Goal: Book appointment/travel/reservation

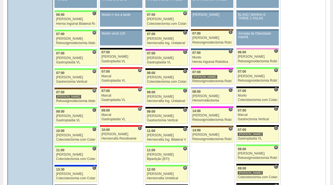
scroll to position [578, 0]
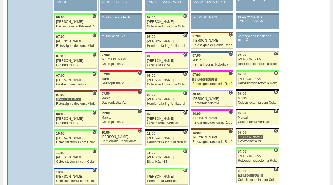
click at [213, 81] on div "[PERSON_NAME]" at bounding box center [211, 80] width 39 height 4
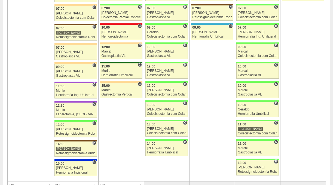
scroll to position [907, 0]
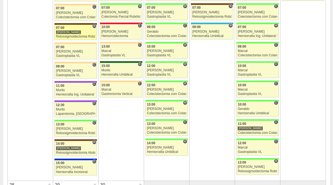
click at [71, 33] on div "[PERSON_NAME]" at bounding box center [68, 32] width 25 height 4
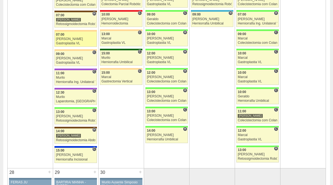
scroll to position [929, 0]
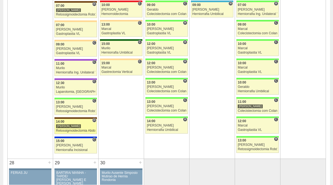
click at [81, 123] on div "14:00" at bounding box center [75, 122] width 39 height 4
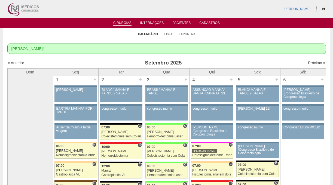
click at [121, 23] on link "Cirurgias" at bounding box center [122, 23] width 18 height 5
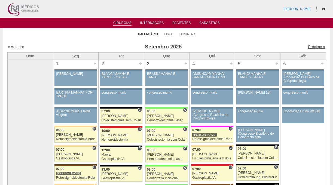
click at [315, 46] on link "Próximo »" at bounding box center [316, 47] width 17 height 4
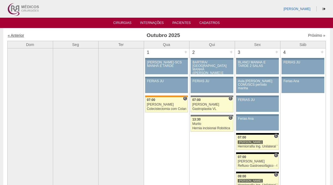
click at [23, 35] on link "« Anterior" at bounding box center [16, 35] width 16 height 4
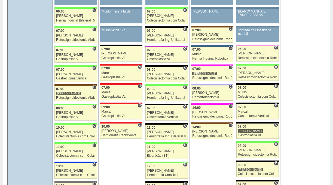
scroll to position [556, 0]
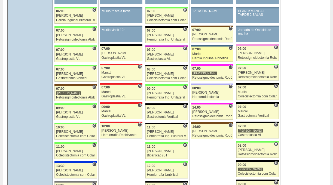
click at [218, 59] on div "Hernia Inguinal Robótica" at bounding box center [211, 59] width 39 height 4
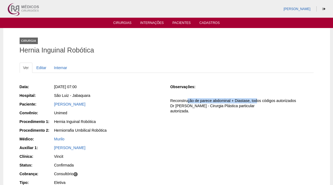
drag, startPoint x: 189, startPoint y: 103, endPoint x: 259, endPoint y: 102, distance: 70.2
click at [259, 101] on p "Reconstrução de parece abdominal + Diastase, todos códigos autorizados Dr [PERS…" at bounding box center [241, 106] width 143 height 16
click at [223, 100] on p "Reconstrução de parece abdominal + Diastase, todos códigos autorizados Dr [PERS…" at bounding box center [241, 106] width 143 height 16
drag, startPoint x: 177, startPoint y: 99, endPoint x: 191, endPoint y: 109, distance: 17.6
click at [191, 109] on p "Reconstrução de parece abdominal + Diastase, todos códigos autorizados Dr [PERS…" at bounding box center [241, 106] width 143 height 16
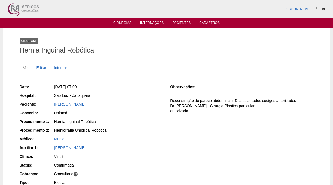
click at [191, 109] on p "Reconstrução de parece abdominal + Diastase, todos códigos autorizados Dr [PERS…" at bounding box center [241, 106] width 143 height 16
drag, startPoint x: 171, startPoint y: 99, endPoint x: 202, endPoint y: 114, distance: 34.2
click at [202, 114] on p "Reconstrução de parece abdominal + Diastase, todos códigos autorizados Dr [PERS…" at bounding box center [241, 106] width 143 height 16
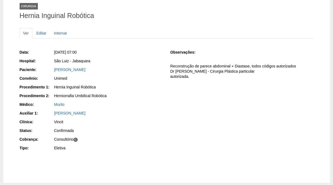
scroll to position [35, 0]
